Goal: Transaction & Acquisition: Purchase product/service

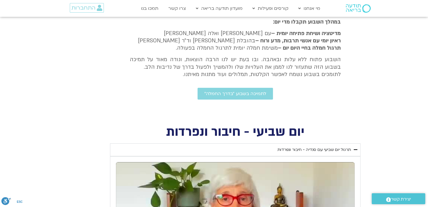
scroll to position [128, 0]
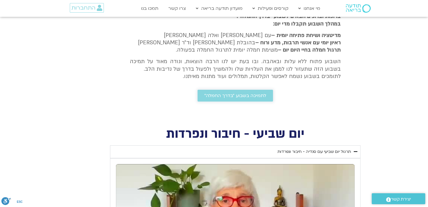
click at [244, 95] on span "לתמיכה בשבוע ״בדרך החמלה״" at bounding box center [235, 95] width 62 height 5
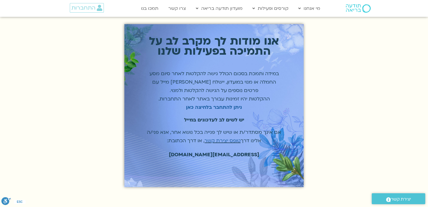
scroll to position [7, 0]
click at [213, 107] on strong "ניתן להתחבר בלחיצה כאן" at bounding box center [214, 107] width 56 height 6
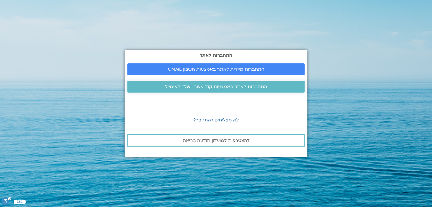
click at [215, 87] on span "התחברות לאתר באמצעות קוד אשר יישלח לאימייל" at bounding box center [216, 86] width 102 height 5
click at [217, 86] on span "התחברות לאתר באמצעות קוד אשר יישלח לאימייל" at bounding box center [216, 86] width 102 height 5
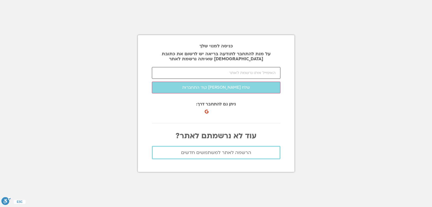
click at [175, 71] on input "email" at bounding box center [216, 73] width 128 height 12
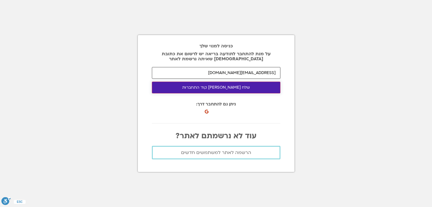
type input "4hadar@walla.co.il"
click at [189, 87] on button "שלח לי קוד התחברות" at bounding box center [216, 88] width 128 height 12
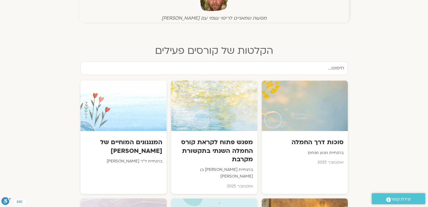
scroll to position [232, 0]
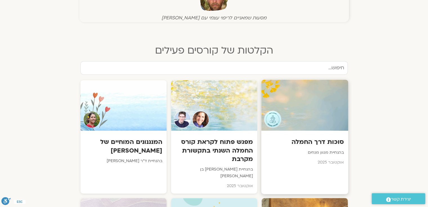
click at [300, 106] on div at bounding box center [304, 105] width 87 height 51
